Goal: Information Seeking & Learning: Learn about a topic

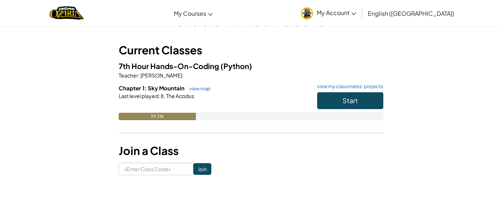
scroll to position [32, 0]
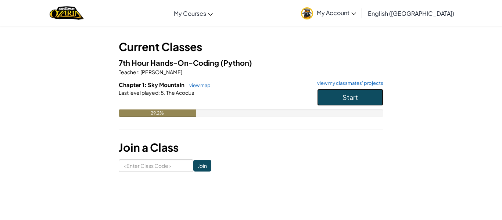
click at [334, 99] on button "Start" at bounding box center [350, 97] width 66 height 17
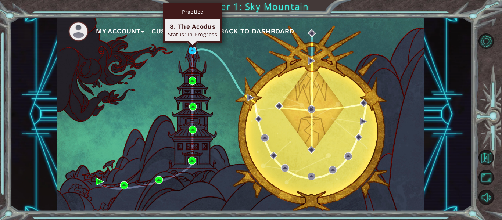
click at [193, 51] on img at bounding box center [193, 51] width 8 height 8
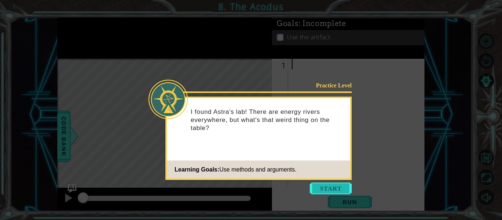
click at [323, 188] on button "Start" at bounding box center [331, 189] width 42 height 12
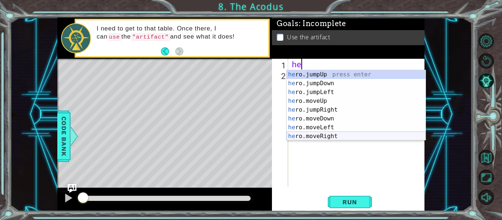
click at [298, 135] on div "he ro.jumpUp press enter he ro.jumpDown press enter he ro.jumpLeft press enter …" at bounding box center [356, 114] width 139 height 88
type textarea "hero.moveRight(1)"
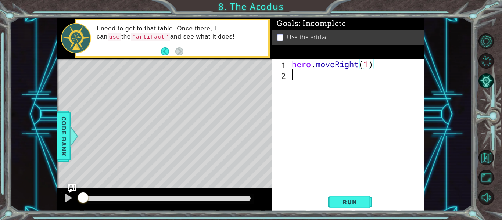
click at [294, 79] on div "hero . moveRight ( 1 )" at bounding box center [359, 133] width 136 height 149
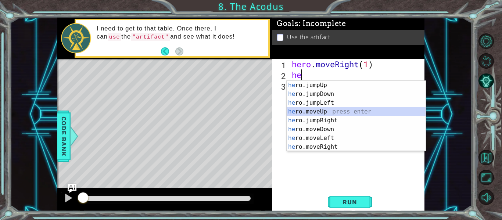
click at [313, 108] on div "he ro.jumpUp press enter he ro.jumpDown press enter he ro.jumpLeft press enter …" at bounding box center [356, 125] width 139 height 88
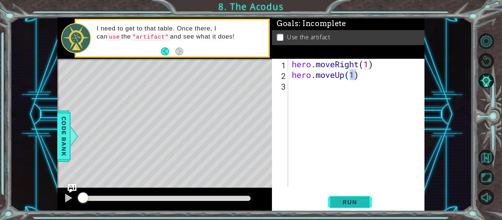
click at [359, 199] on span "Run" at bounding box center [349, 202] width 29 height 7
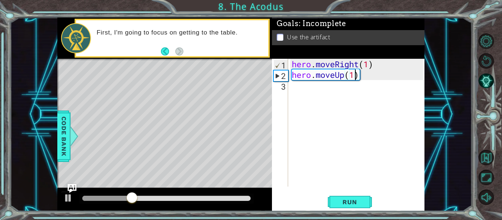
click at [369, 63] on div "hero . moveRight ( 1 ) hero . moveUp ( 1 )" at bounding box center [359, 133] width 136 height 149
click at [360, 64] on div "hero . moveRight ( 1 ) hero . moveUp ( 1 )" at bounding box center [359, 133] width 136 height 149
drag, startPoint x: 360, startPoint y: 64, endPoint x: 336, endPoint y: 65, distance: 23.9
click at [336, 65] on div "hero . moveRight ( 1 ) hero . moveUp ( 1 )" at bounding box center [359, 133] width 136 height 149
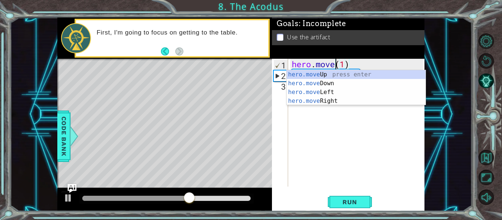
scroll to position [0, 3]
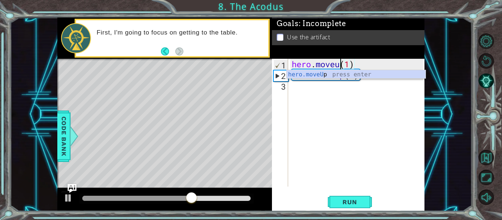
type textarea "hero.moveup(1)"
click at [345, 111] on div "hero . moveup ( 1 ) hero . moveUp ( 1 )" at bounding box center [359, 133] width 136 height 149
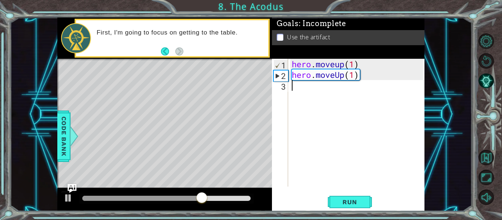
scroll to position [0, 0]
click at [359, 205] on span "Run" at bounding box center [349, 202] width 29 height 7
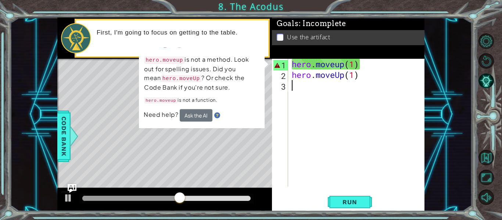
click at [354, 64] on div "hero . moveup ( 1 ) hero . moveUp ( 1 )" at bounding box center [359, 133] width 136 height 149
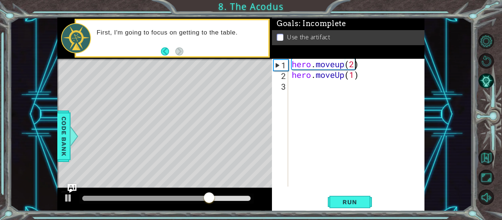
scroll to position [0, 3]
drag, startPoint x: 360, startPoint y: 74, endPoint x: 318, endPoint y: 74, distance: 41.9
click at [318, 74] on div "hero . moveup ( 2 ) hero . moveUp ( 1 )" at bounding box center [359, 133] width 136 height 149
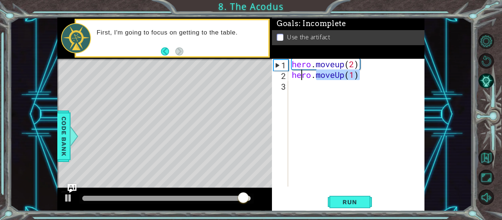
type textarea "moveUp(1)hero."
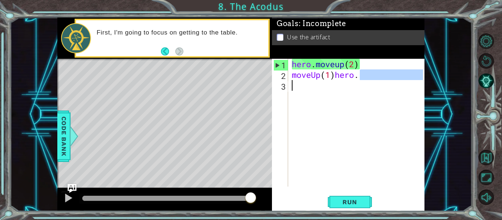
drag, startPoint x: 361, startPoint y: 78, endPoint x: 280, endPoint y: 80, distance: 81.7
click at [280, 80] on div "moveUp(1)hero. 1 2 3 hero . moveup ( 2 ) moveUp ( 1 ) hero . הההההההההההההההההה…" at bounding box center [347, 123] width 151 height 128
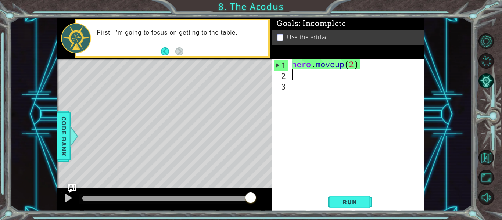
scroll to position [0, 0]
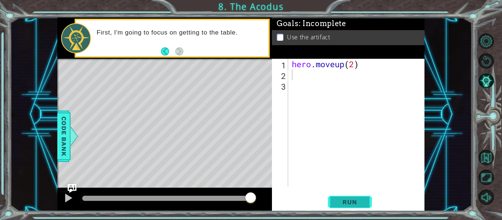
click at [355, 195] on button "Run" at bounding box center [350, 202] width 44 height 15
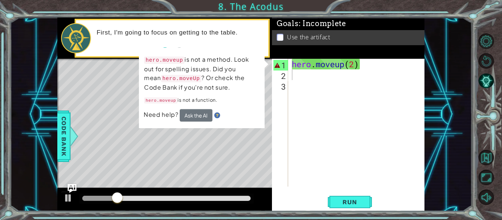
click at [229, 144] on div "Level Map" at bounding box center [227, 167] width 340 height 217
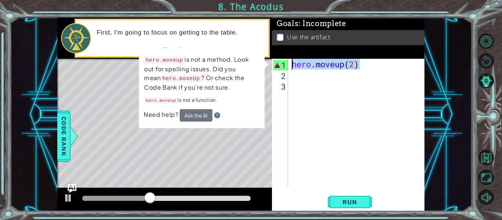
drag, startPoint x: 359, startPoint y: 68, endPoint x: 286, endPoint y: 56, distance: 74.5
click at [286, 56] on div "Goals : Incomplete Use the artifact hero.moveup(2) 1 2 3 hero . moveup ( 2 ) הה…" at bounding box center [348, 115] width 153 height 194
click at [311, 64] on div "hero . moveup ( 2 )" at bounding box center [357, 123] width 133 height 128
type textarea "her.moveup(2)"
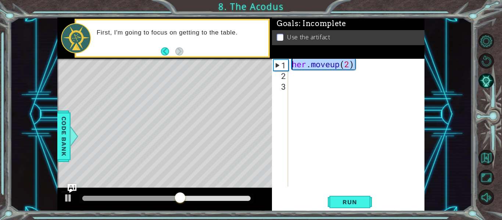
drag, startPoint x: 361, startPoint y: 65, endPoint x: 265, endPoint y: 68, distance: 95.7
click at [265, 68] on div "1 ההההההההההההההההההההההההההההההההההההההההההההההההההההההההההההההההההההההההההההה…" at bounding box center [240, 115] width 367 height 194
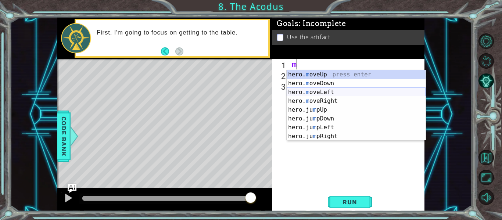
click at [291, 93] on div "hero. m oveUp press enter hero. m oveDown press enter hero. m oveLeft press ent…" at bounding box center [356, 114] width 139 height 88
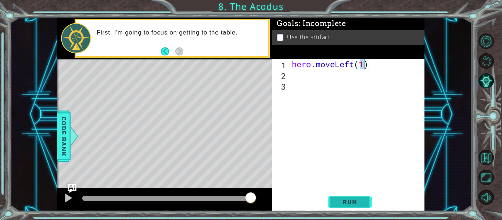
click at [342, 202] on span "Run" at bounding box center [349, 202] width 29 height 7
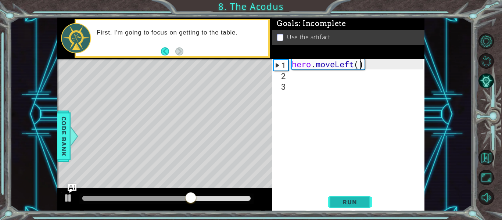
scroll to position [0, 3]
click at [344, 214] on div "1 ההההההההההההההההההההההההההההההההההההההההההההההההההההההההההההההההההההההההההההה…" at bounding box center [251, 110] width 502 height 220
click at [349, 203] on span "Run" at bounding box center [349, 202] width 29 height 7
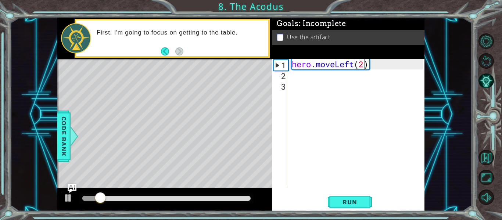
click at [355, 65] on div "hero . moveLeft ( 2 )" at bounding box center [359, 133] width 136 height 149
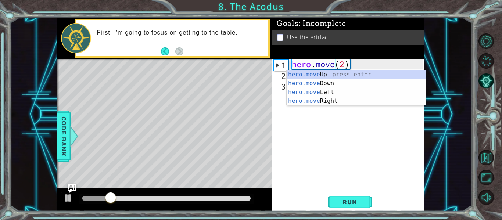
scroll to position [0, 2]
click at [348, 75] on div "hero.move Up press enter hero.move Down press enter hero.move Left press enter …" at bounding box center [356, 96] width 139 height 53
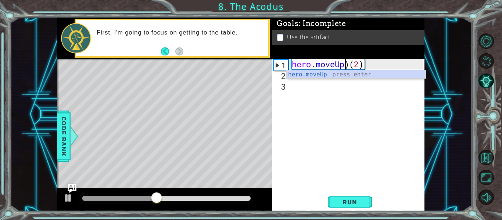
click at [350, 63] on div "hero . moveUp ) ( 2 )" at bounding box center [359, 133] width 136 height 149
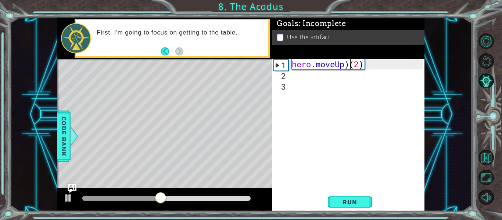
type textarea "hero.moveUp(2)"
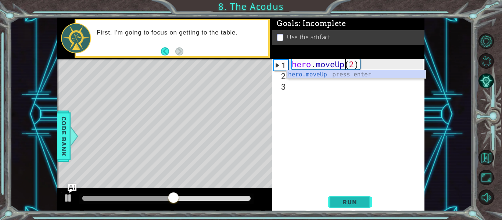
click at [366, 196] on button "Run" at bounding box center [350, 202] width 44 height 15
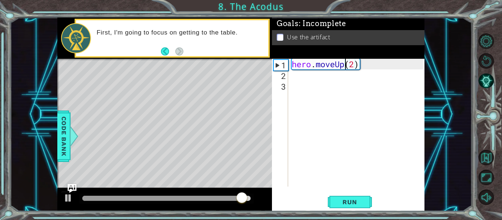
click at [298, 77] on div "hero . moveUp ( 2 )" at bounding box center [359, 133] width 136 height 149
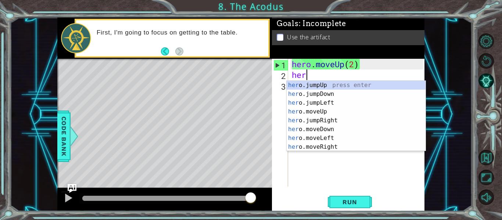
scroll to position [0, 0]
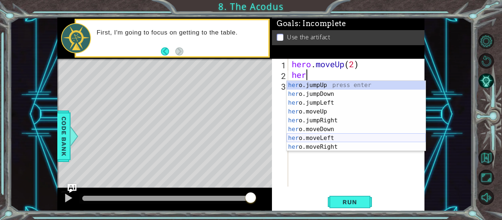
click at [330, 140] on div "her o.jumpUp press enter her o.jumpDown press enter her o.jumpLeft press enter …" at bounding box center [356, 125] width 139 height 88
type textarea "hero.moveLeft(1)"
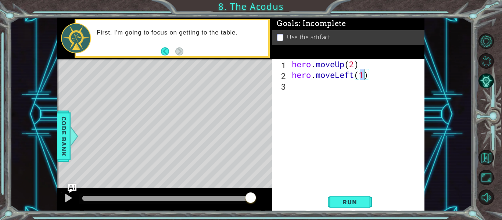
click at [292, 86] on div "hero . moveUp ( 2 ) hero . moveLeft ( 1 )" at bounding box center [359, 133] width 136 height 149
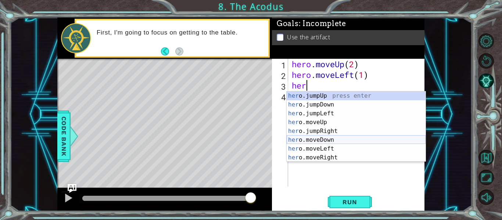
click at [321, 141] on div "her o.jumpUp press enter her o.jumpDown press enter her o.jumpLeft press enter …" at bounding box center [356, 136] width 139 height 88
type textarea "hero.moveDown(1)"
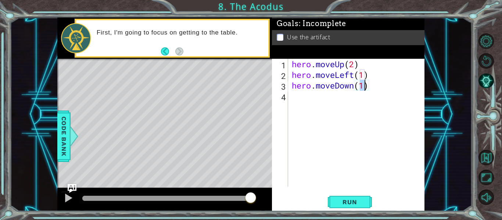
click at [296, 98] on div "hero . moveUp ( 2 ) hero . moveLeft ( 1 ) hero . moveDown ( 1 )" at bounding box center [359, 133] width 136 height 149
click at [361, 84] on div "hero . moveUp ( 2 ) hero . moveLeft ( 1 ) hero . moveDown ( 1 )" at bounding box center [359, 133] width 136 height 149
click at [364, 86] on div "hero . moveUp ( 2 ) hero . moveLeft ( 1 ) hero . moveDown ( 1 )" at bounding box center [359, 133] width 136 height 149
type textarea "hero.moveDown(2)"
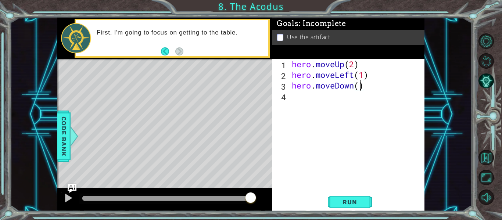
scroll to position [0, 3]
click at [291, 99] on div "hero . moveUp ( 2 ) hero . moveLeft ( 1 ) hero . moveDown ( 2 )" at bounding box center [359, 133] width 136 height 149
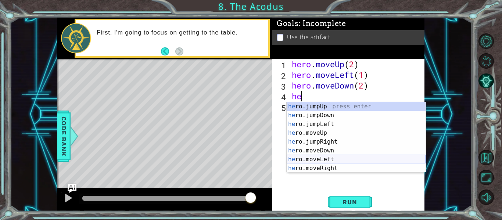
click at [349, 161] on div "he ro.jumpUp press enter he ro.jumpDown press enter he ro.jumpLeft press enter …" at bounding box center [356, 146] width 139 height 88
type textarea "hero.moveLeft(1)"
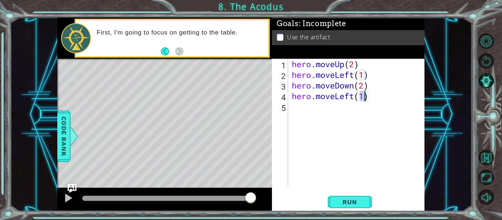
click at [294, 111] on div "hero . moveUp ( 2 ) hero . moveLeft ( 1 ) hero . moveDown ( 2 ) hero . moveLeft…" at bounding box center [359, 133] width 136 height 149
type textarea "h"
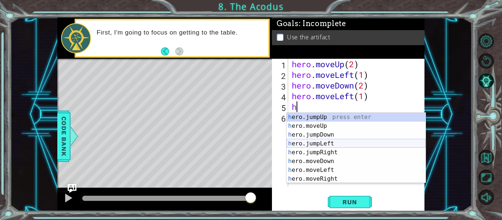
click at [330, 142] on div "h ero.jumpUp press enter h ero.moveUp press enter h ero.jumpDown press enter h …" at bounding box center [356, 157] width 139 height 88
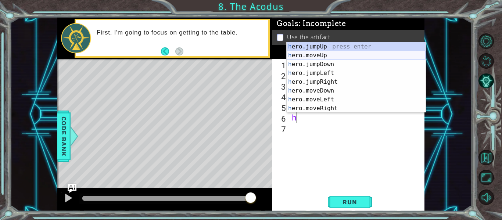
click at [343, 55] on div "h ero.jumpUp press enter h ero.moveUp press enter h ero.jumpDown press enter h …" at bounding box center [356, 86] width 139 height 88
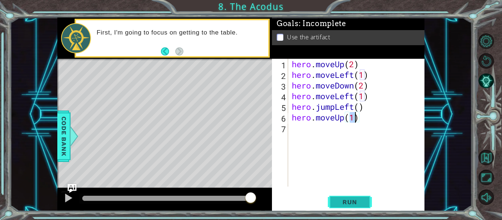
click at [359, 199] on span "Run" at bounding box center [349, 202] width 29 height 7
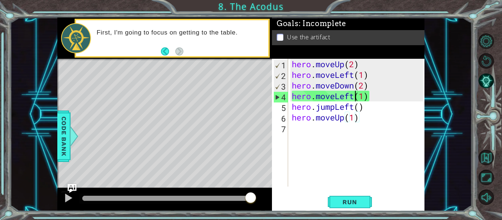
click at [354, 96] on div "hero . moveUp ( 2 ) hero . moveLeft ( 1 ) hero . moveDown ( 2 ) hero . moveLeft…" at bounding box center [359, 133] width 136 height 149
click at [338, 200] on span "Run" at bounding box center [349, 202] width 29 height 7
click at [369, 106] on div "hero . moveUp ( 2 ) hero . moveLeft ( 1 ) hero . moveDown ( 2 ) hero . moveLeft…" at bounding box center [359, 133] width 136 height 149
click at [363, 95] on div "hero . moveUp ( 2 ) hero . moveLeft ( 1 ) hero . moveDown ( 2 ) hero . moveLeft…" at bounding box center [359, 133] width 136 height 149
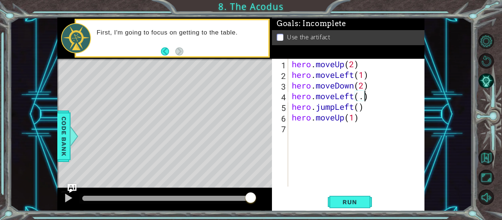
scroll to position [0, 3]
click at [360, 108] on div "hero . moveUp ( 2 ) hero . moveLeft ( 1 ) hero . moveDown ( 2 ) hero . moveLeft…" at bounding box center [359, 133] width 136 height 149
click at [369, 202] on button "Run" at bounding box center [350, 202] width 44 height 15
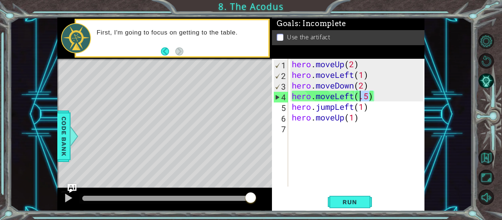
drag, startPoint x: 370, startPoint y: 95, endPoint x: 361, endPoint y: 97, distance: 9.0
click at [361, 97] on div "hero . moveUp ( 2 ) hero . moveLeft ( 1 ) hero . moveDown ( 2 ) hero . moveLeft…" at bounding box center [359, 133] width 136 height 149
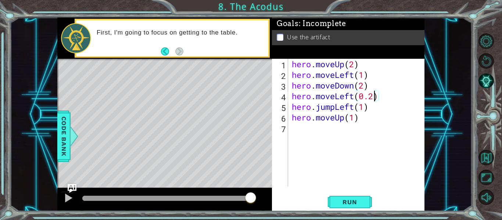
scroll to position [0, 4]
click at [367, 200] on button "Run" at bounding box center [350, 202] width 44 height 15
click at [356, 97] on div "hero . moveUp ( 2 ) hero . moveLeft ( 1 ) hero . moveDown ( 2 ) hero . moveLeft…" at bounding box center [359, 133] width 136 height 149
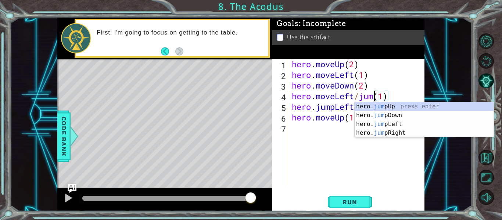
scroll to position [0, 4]
click at [364, 106] on div "hero. jum pUp press enter hero. jum pDown press enter hero. jum pLeft press ent…" at bounding box center [424, 128] width 139 height 53
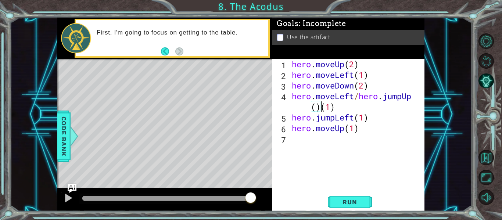
click at [316, 108] on div "hero . moveUp ( 2 ) hero . moveLeft ( 1 ) hero . moveDown ( 2 ) hero . moveLeft…" at bounding box center [359, 133] width 136 height 149
type textarea "hero.moveLeft/hero.jumpUp(1)(1)"
click at [355, 206] on span "Run" at bounding box center [349, 202] width 29 height 7
